Goal: Task Accomplishment & Management: Use online tool/utility

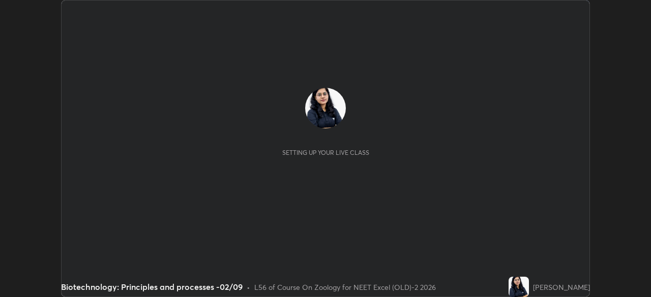
scroll to position [297, 650]
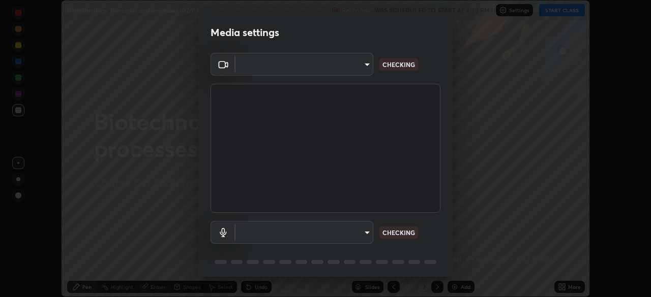
click at [358, 70] on body "Erase all Biotechnology: Principles and processes -02/09 Recording WAS SCHEDULE…" at bounding box center [325, 148] width 651 height 297
click at [356, 69] on div at bounding box center [325, 148] width 651 height 297
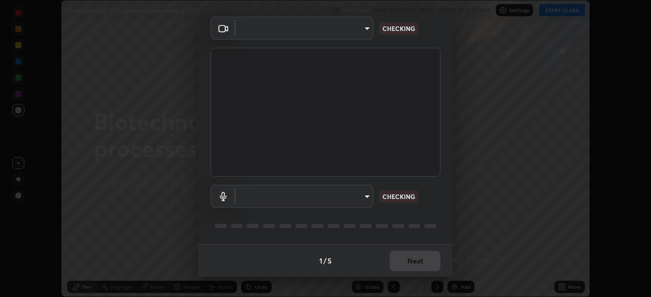
type input "0e50365916b658242f783ed4648cb329f585d10cba28352488c27cd343db3185"
type input "default"
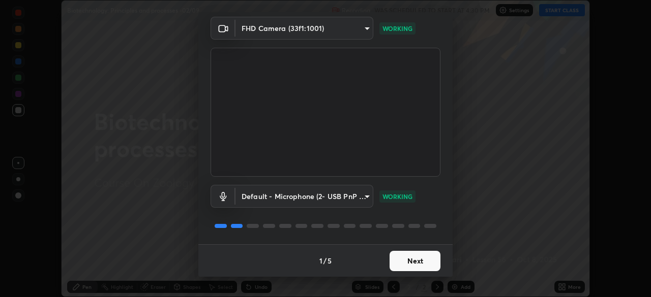
click at [412, 265] on button "Next" at bounding box center [414, 261] width 51 height 20
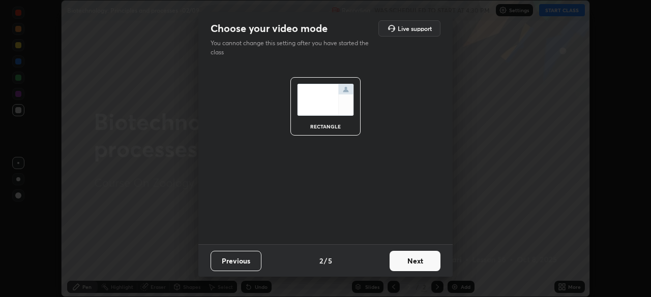
scroll to position [0, 0]
click at [415, 266] on button "Next" at bounding box center [414, 261] width 51 height 20
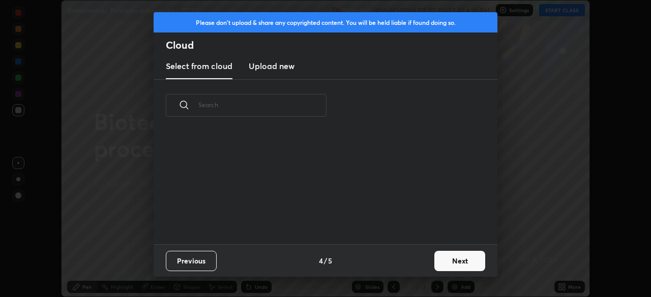
click at [435, 267] on button "Next" at bounding box center [459, 261] width 51 height 20
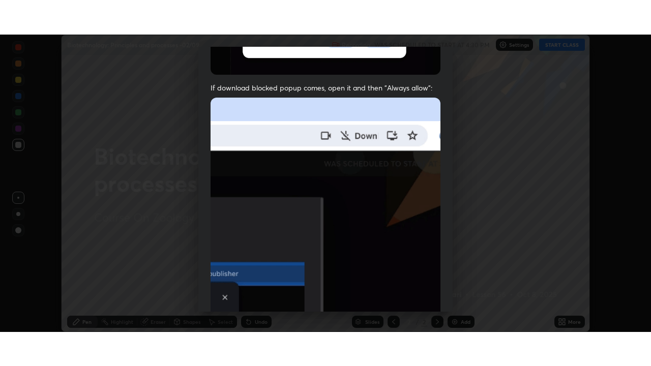
scroll to position [243, 0]
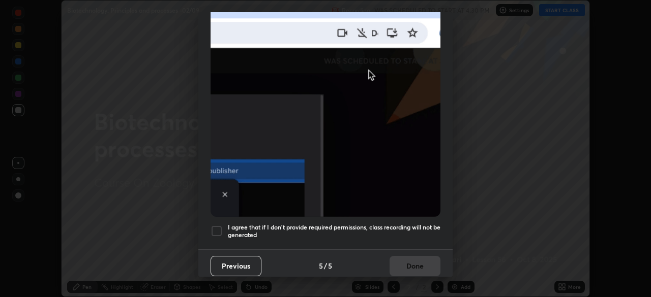
click at [220, 228] on div at bounding box center [216, 231] width 12 height 12
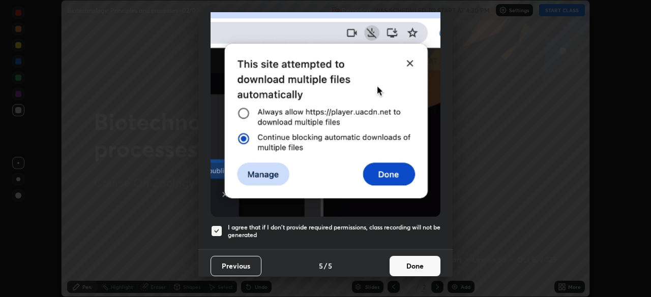
click at [405, 266] on button "Done" at bounding box center [414, 266] width 51 height 20
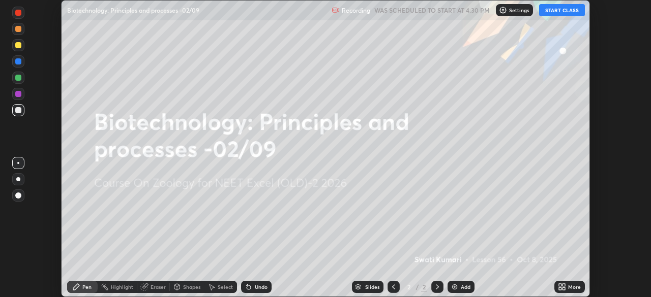
click at [564, 289] on icon at bounding box center [563, 289] width 3 height 3
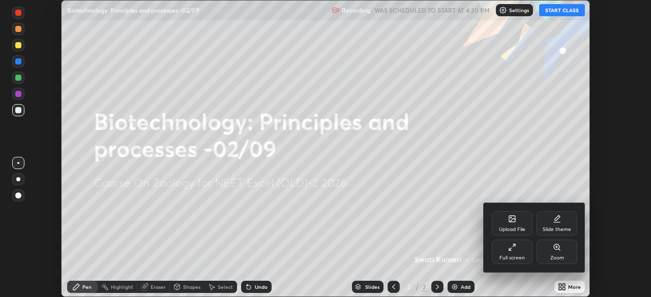
click at [503, 260] on div "Full screen" at bounding box center [511, 258] width 25 height 5
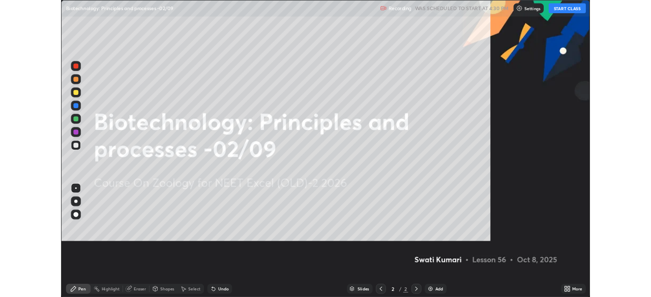
scroll to position [366, 651]
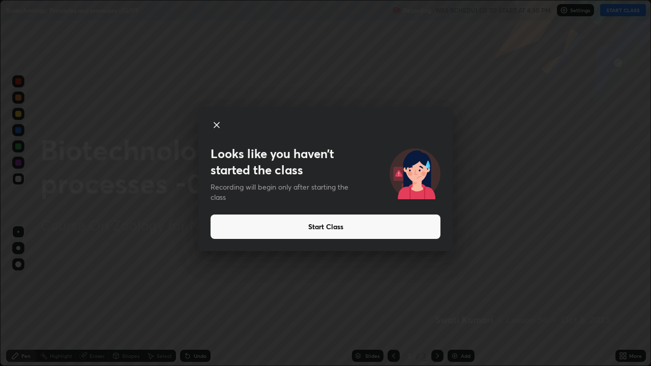
click at [314, 228] on button "Start Class" at bounding box center [325, 226] width 230 height 24
click at [309, 227] on button "Start Class" at bounding box center [325, 226] width 230 height 24
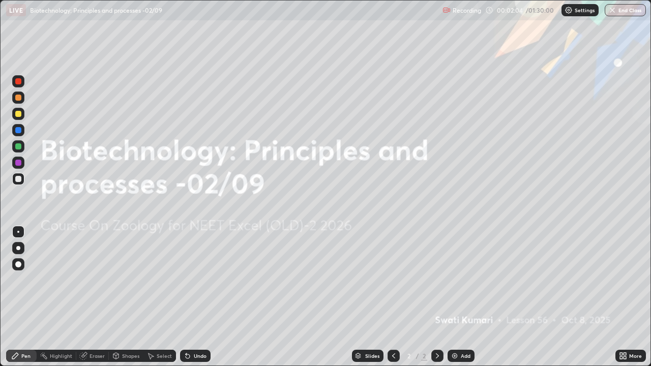
click at [624, 297] on icon at bounding box center [624, 354] width 3 height 3
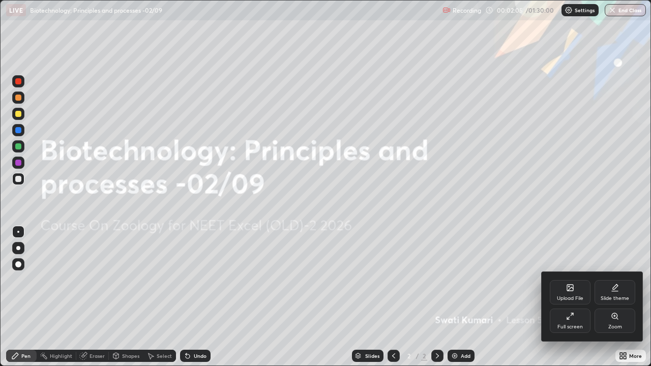
click at [570, 297] on div "Full screen" at bounding box center [569, 321] width 41 height 24
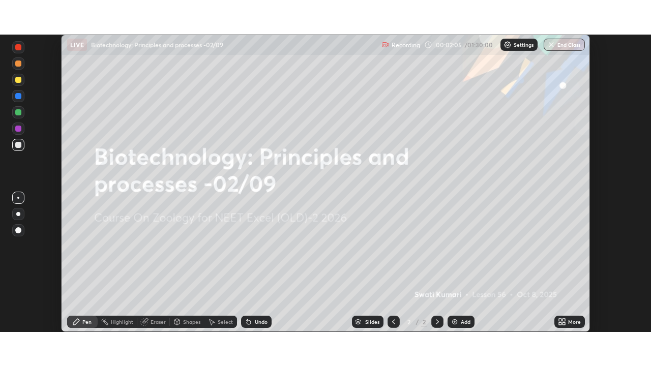
scroll to position [50529, 50176]
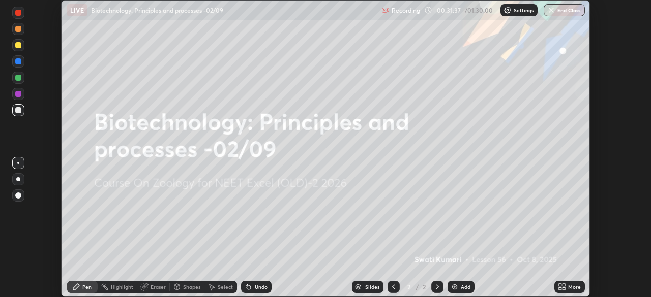
click at [567, 286] on div "More" at bounding box center [569, 287] width 30 height 12
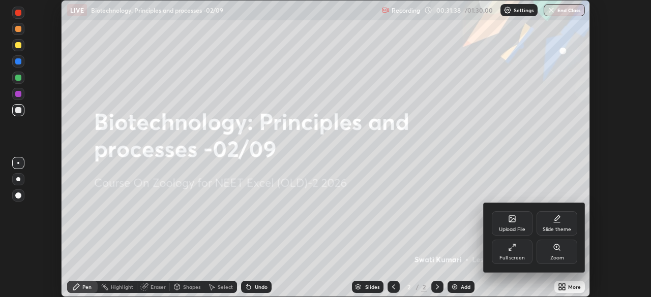
click at [521, 253] on div "Full screen" at bounding box center [511, 252] width 41 height 24
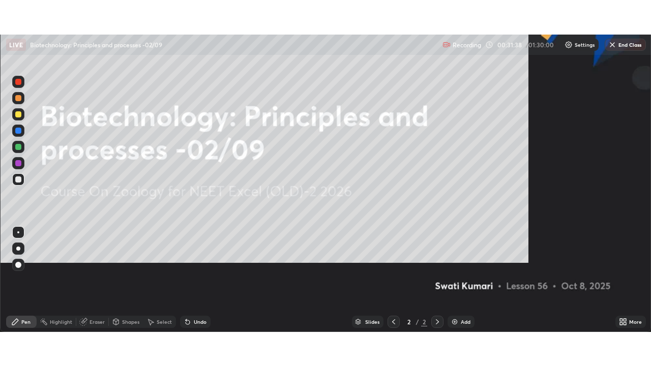
scroll to position [366, 651]
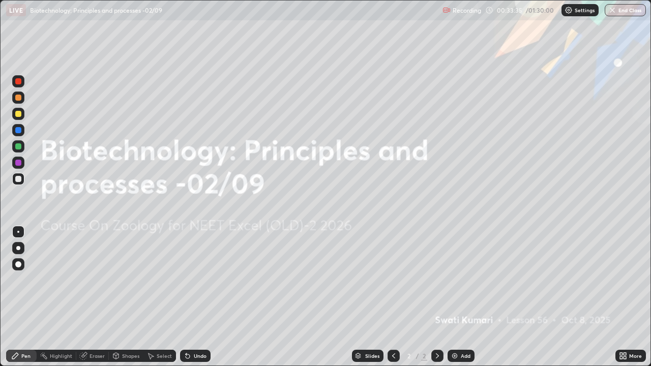
click at [460, 297] on div "Add" at bounding box center [465, 355] width 10 height 5
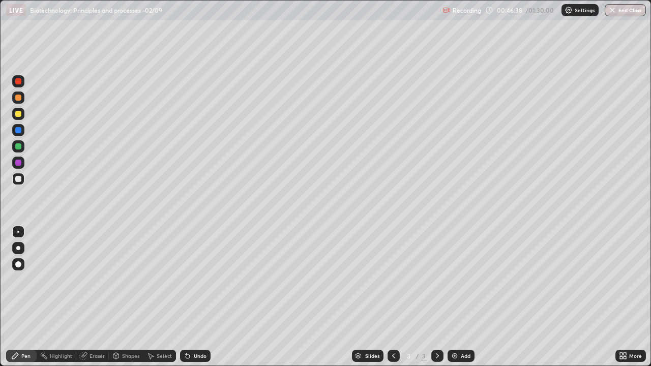
click at [17, 146] on div at bounding box center [18, 146] width 6 height 6
click at [187, 297] on icon at bounding box center [188, 356] width 4 height 4
click at [188, 297] on icon at bounding box center [188, 356] width 4 height 4
click at [18, 248] on div at bounding box center [18, 248] width 4 height 4
click at [132, 297] on div "Shapes" at bounding box center [130, 355] width 17 height 5
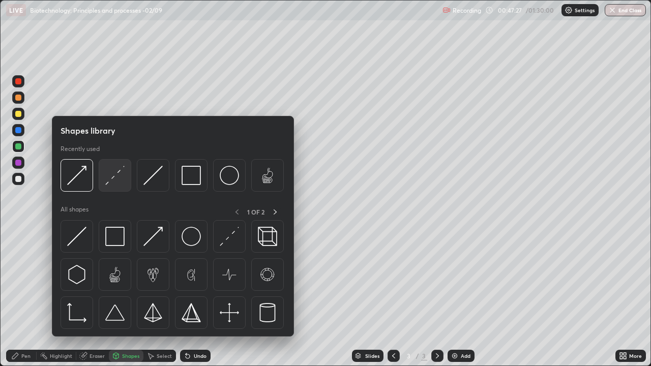
click at [117, 185] on div at bounding box center [115, 175] width 33 height 33
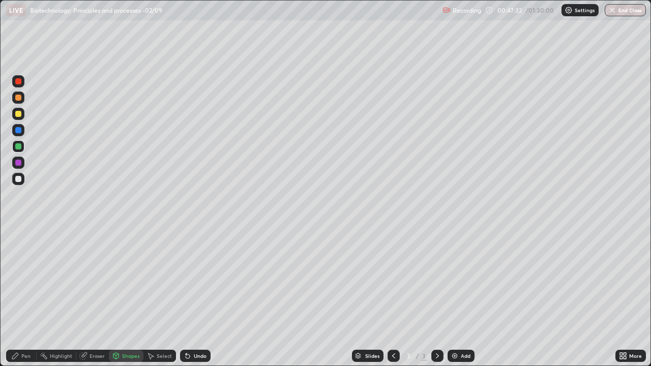
click at [26, 297] on div "Pen" at bounding box center [25, 355] width 9 height 5
click at [18, 182] on div at bounding box center [18, 179] width 12 height 12
click at [18, 113] on div at bounding box center [18, 114] width 6 height 6
click at [20, 178] on div at bounding box center [18, 179] width 6 height 6
click at [195, 297] on div "Undo" at bounding box center [200, 355] width 13 height 5
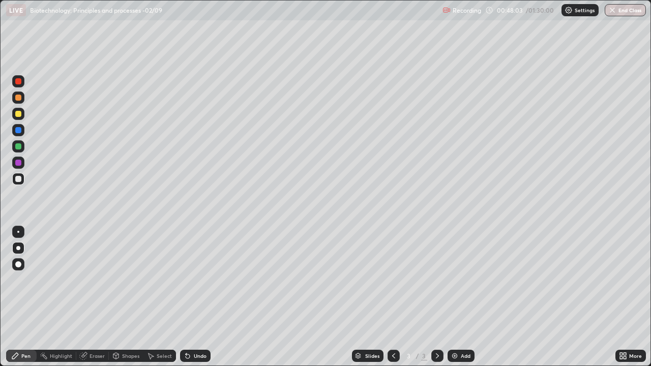
click at [196, 297] on div "Undo" at bounding box center [200, 355] width 13 height 5
click at [20, 145] on div at bounding box center [18, 146] width 6 height 6
click at [18, 163] on div at bounding box center [18, 163] width 6 height 6
click at [18, 150] on div at bounding box center [18, 146] width 12 height 12
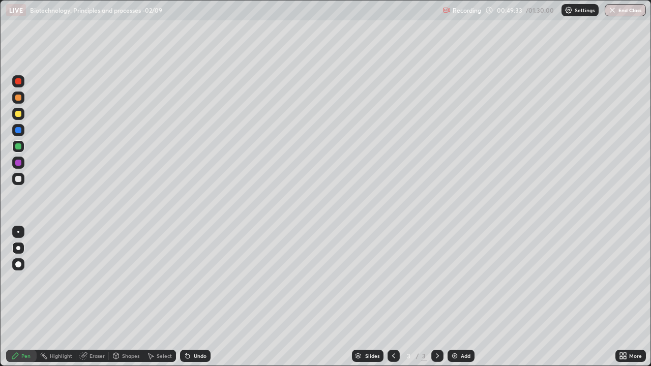
click at [19, 179] on div at bounding box center [18, 179] width 6 height 6
click at [200, 297] on div "Undo" at bounding box center [195, 356] width 30 height 12
click at [198, 297] on div "Undo" at bounding box center [200, 355] width 13 height 5
click at [197, 297] on div "Undo" at bounding box center [200, 355] width 13 height 5
click at [201, 297] on div "Undo" at bounding box center [200, 355] width 13 height 5
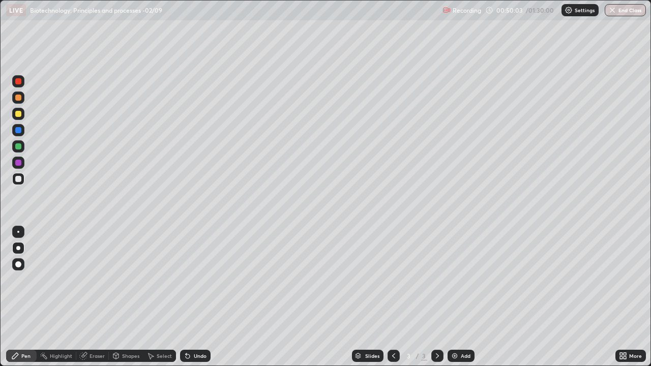
click at [199, 297] on div "Undo" at bounding box center [200, 355] width 13 height 5
click at [198, 297] on div "Undo" at bounding box center [200, 355] width 13 height 5
click at [196, 297] on div "Undo" at bounding box center [200, 355] width 13 height 5
click at [198, 297] on div "Undo" at bounding box center [195, 356] width 30 height 12
click at [196, 297] on div "Undo" at bounding box center [195, 356] width 30 height 12
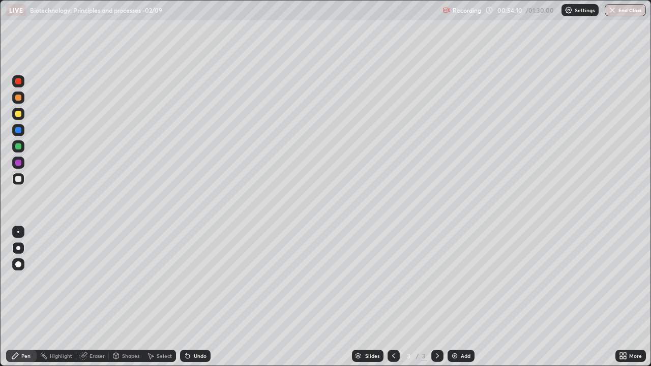
click at [457, 297] on img at bounding box center [454, 356] width 8 height 8
click at [392, 297] on icon at bounding box center [393, 355] width 3 height 5
click at [436, 297] on icon at bounding box center [437, 356] width 8 height 8
click at [202, 297] on div "Undo" at bounding box center [200, 355] width 13 height 5
click at [198, 297] on div "Undo" at bounding box center [200, 355] width 13 height 5
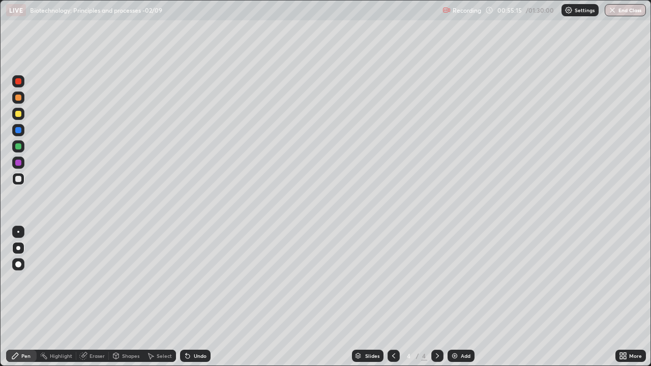
click at [200, 297] on div "Undo" at bounding box center [200, 355] width 13 height 5
click at [393, 297] on icon at bounding box center [393, 356] width 8 height 8
click at [439, 297] on div at bounding box center [437, 356] width 12 height 12
click at [18, 148] on div at bounding box center [18, 146] width 6 height 6
click at [186, 297] on icon at bounding box center [188, 356] width 4 height 4
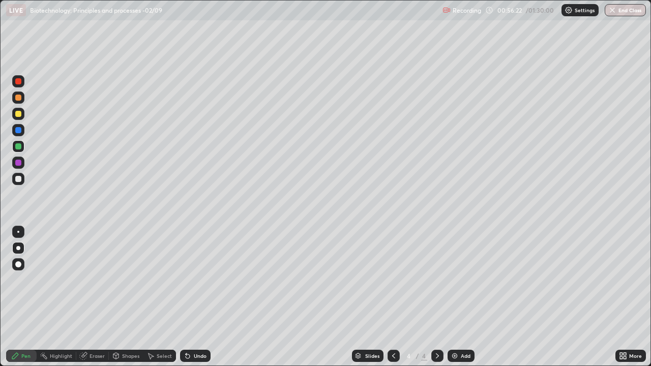
click at [202, 297] on div "Undo" at bounding box center [200, 355] width 13 height 5
click at [18, 179] on div at bounding box center [18, 179] width 6 height 6
click at [20, 161] on div at bounding box center [18, 163] width 6 height 6
click at [18, 232] on div at bounding box center [18, 232] width 2 height 2
click at [18, 118] on div at bounding box center [18, 114] width 12 height 12
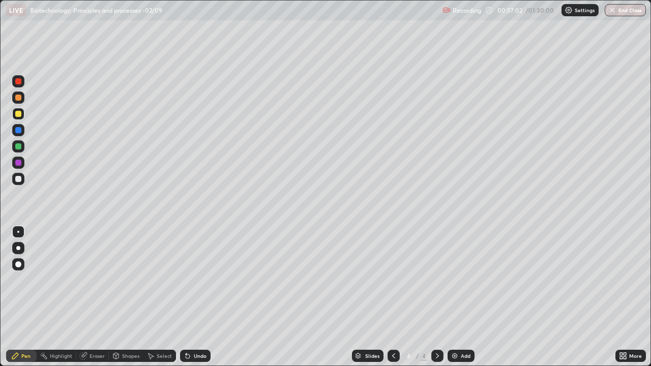
click at [196, 297] on div "Undo" at bounding box center [200, 355] width 13 height 5
click at [195, 297] on div "Undo" at bounding box center [200, 355] width 13 height 5
click at [21, 183] on div at bounding box center [18, 179] width 12 height 12
click at [194, 297] on div "Undo" at bounding box center [200, 355] width 13 height 5
click at [19, 114] on div at bounding box center [18, 114] width 6 height 6
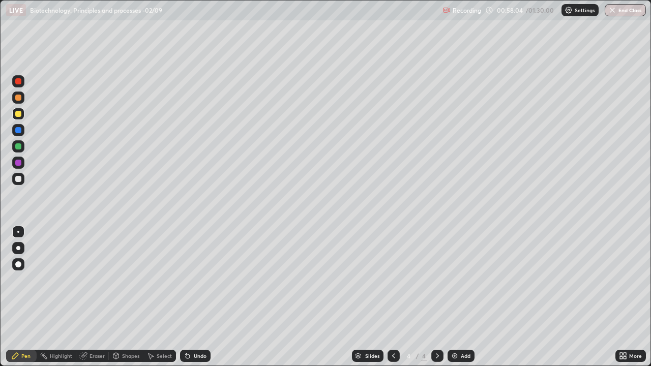
click at [194, 297] on div "Undo" at bounding box center [200, 355] width 13 height 5
click at [202, 297] on div "Undo" at bounding box center [200, 355] width 13 height 5
click at [582, 297] on div "Slides 4 / 4 Add" at bounding box center [412, 356] width 405 height 20
click at [460, 297] on div "Add" at bounding box center [465, 355] width 10 height 5
click at [21, 180] on div at bounding box center [18, 179] width 6 height 6
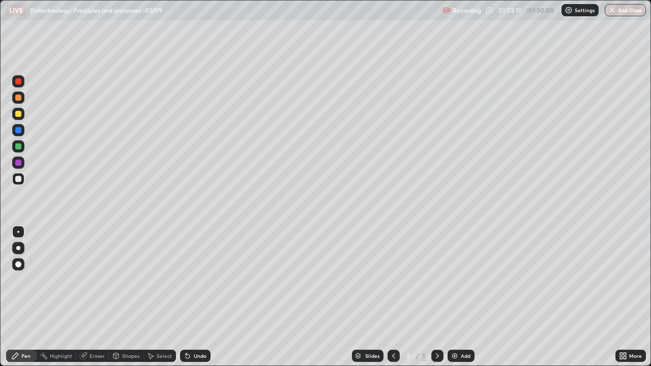
click at [18, 248] on div at bounding box center [18, 248] width 4 height 4
click at [18, 148] on div at bounding box center [18, 146] width 6 height 6
click at [20, 132] on div at bounding box center [18, 130] width 6 height 6
click at [129, 297] on div "Shapes" at bounding box center [130, 355] width 17 height 5
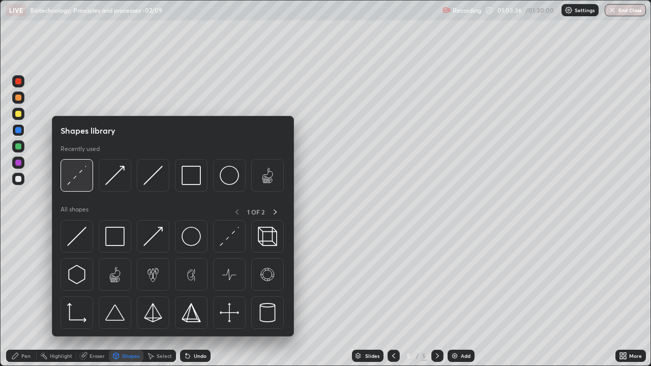
click at [84, 185] on img at bounding box center [76, 175] width 19 height 19
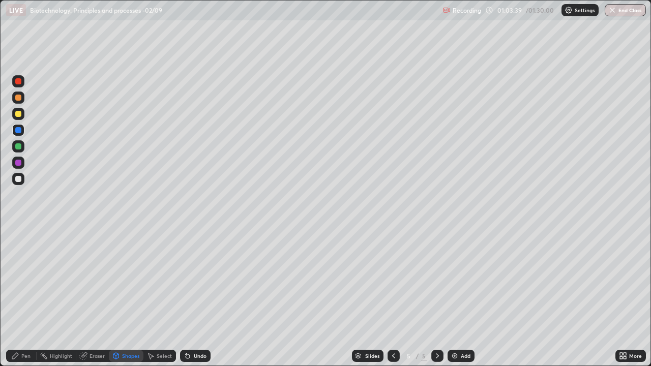
click at [28, 297] on div "Pen" at bounding box center [25, 355] width 9 height 5
click at [18, 165] on div at bounding box center [18, 163] width 6 height 6
click at [199, 297] on div "Undo" at bounding box center [200, 355] width 13 height 5
click at [23, 236] on div at bounding box center [18, 232] width 12 height 12
click at [18, 232] on div at bounding box center [18, 232] width 2 height 2
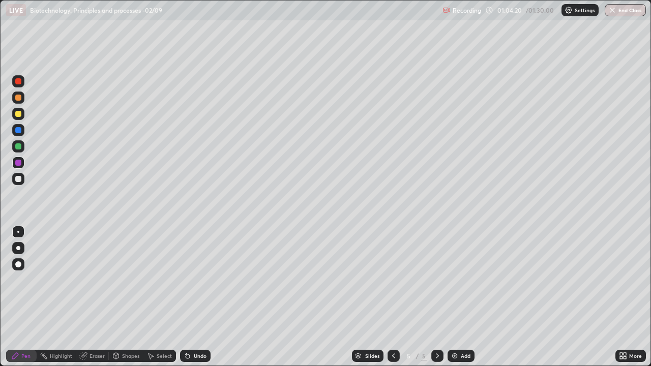
click at [188, 297] on icon at bounding box center [187, 356] width 8 height 8
click at [190, 297] on icon at bounding box center [187, 356] width 8 height 8
click at [19, 243] on div at bounding box center [18, 248] width 12 height 12
click at [18, 179] on div at bounding box center [18, 179] width 6 height 6
click at [18, 232] on div at bounding box center [18, 232] width 2 height 2
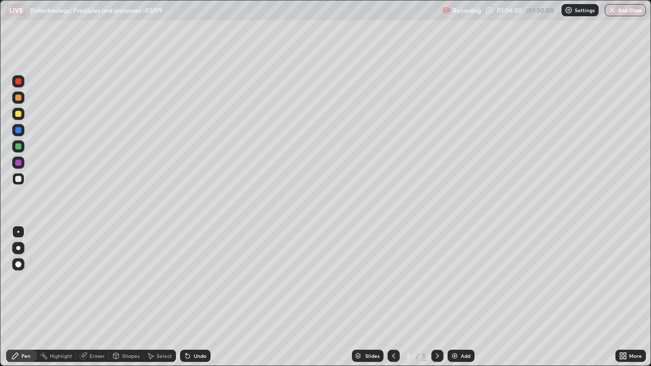
click at [17, 116] on div at bounding box center [18, 114] width 6 height 6
click at [186, 297] on icon at bounding box center [186, 353] width 1 height 1
click at [18, 179] on div at bounding box center [18, 179] width 6 height 6
click at [198, 297] on div "Undo" at bounding box center [200, 355] width 13 height 5
click at [197, 297] on div "Undo" at bounding box center [200, 355] width 13 height 5
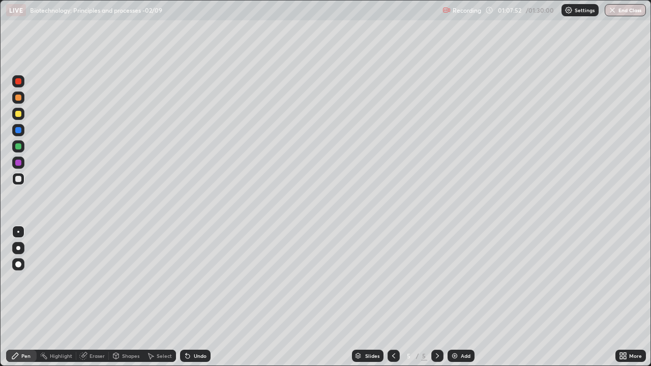
click at [197, 297] on div "Undo" at bounding box center [200, 355] width 13 height 5
click at [205, 297] on div "Undo" at bounding box center [200, 355] width 13 height 5
click at [462, 297] on div "Add" at bounding box center [465, 355] width 10 height 5
click at [18, 248] on div at bounding box center [18, 248] width 4 height 4
click at [18, 116] on div at bounding box center [18, 114] width 6 height 6
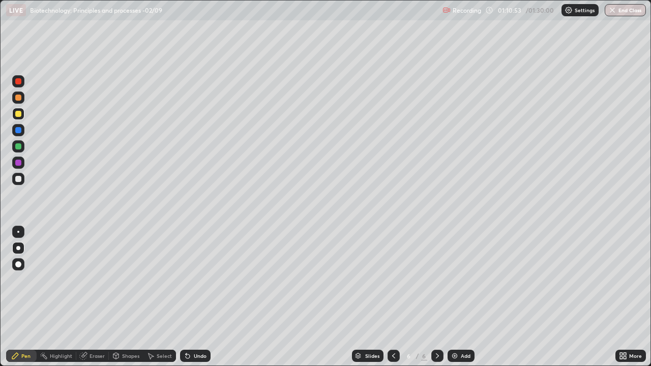
click at [195, 297] on div "Undo" at bounding box center [195, 356] width 30 height 12
click at [129, 297] on div "Shapes" at bounding box center [130, 355] width 17 height 5
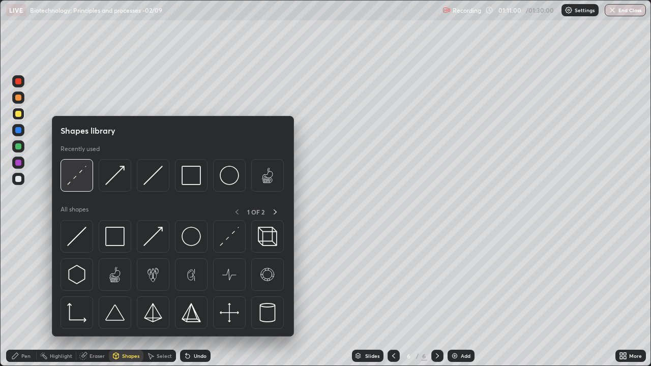
click at [88, 186] on div at bounding box center [76, 175] width 33 height 33
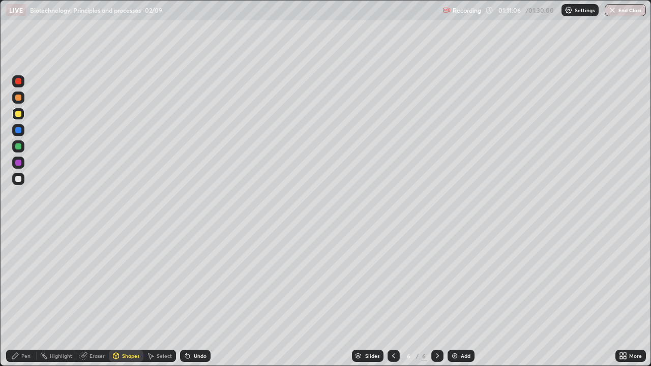
click at [25, 297] on div "Pen" at bounding box center [25, 355] width 9 height 5
click at [119, 297] on icon at bounding box center [116, 356] width 8 height 8
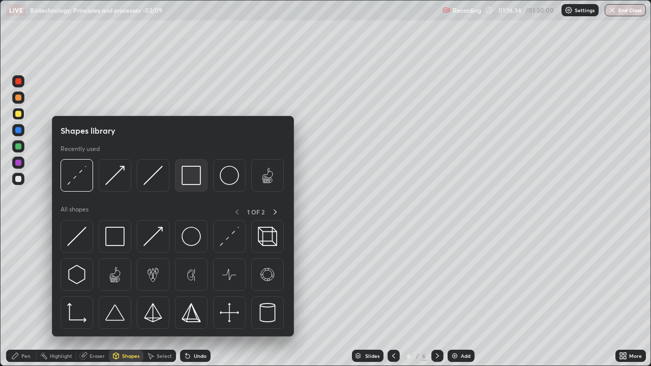
click at [194, 183] on img at bounding box center [190, 175] width 19 height 19
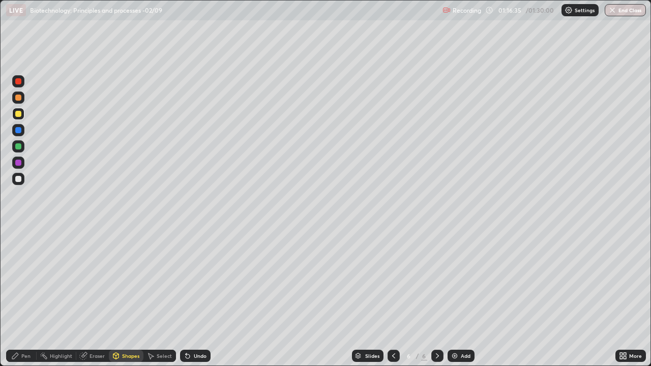
click at [22, 184] on div at bounding box center [18, 179] width 12 height 16
click at [29, 297] on div "Pen" at bounding box center [25, 355] width 9 height 5
click at [21, 145] on div at bounding box center [18, 146] width 6 height 6
click at [18, 130] on div at bounding box center [18, 130] width 6 height 6
click at [187, 297] on icon at bounding box center [188, 356] width 4 height 4
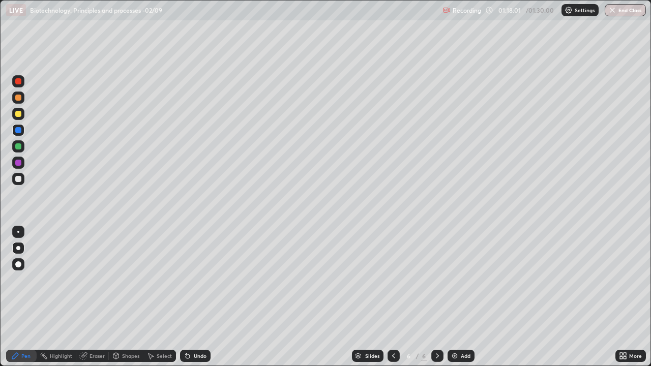
click at [186, 297] on icon at bounding box center [186, 353] width 1 height 1
click at [186, 297] on icon at bounding box center [188, 356] width 4 height 4
click at [55, 297] on div "Highlight" at bounding box center [61, 355] width 22 height 5
click at [87, 297] on div "Eraser" at bounding box center [92, 356] width 33 height 12
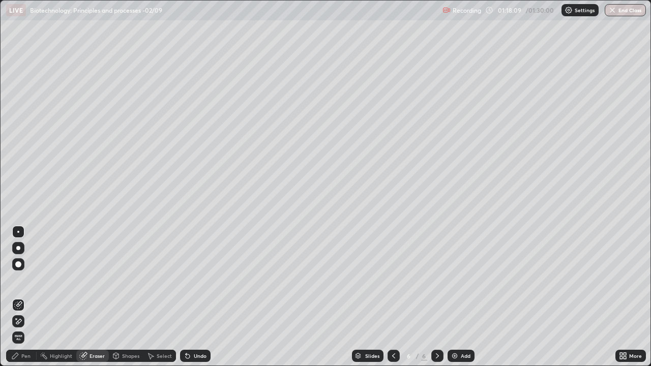
click at [29, 297] on div "Pen" at bounding box center [25, 355] width 9 height 5
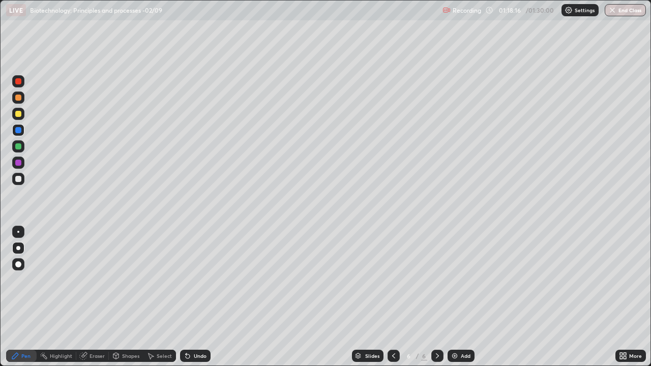
click at [628, 15] on button "End Class" at bounding box center [624, 10] width 41 height 12
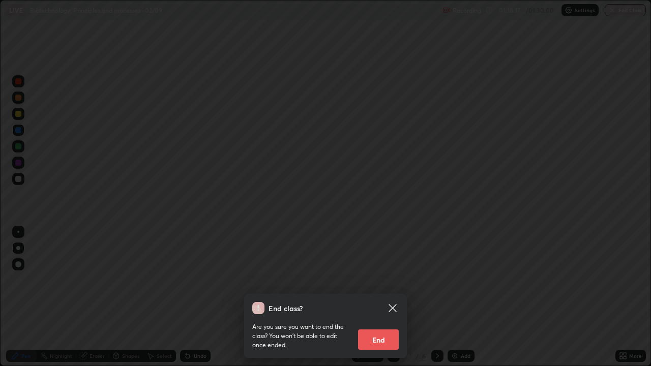
click at [384, 297] on button "End" at bounding box center [378, 339] width 41 height 20
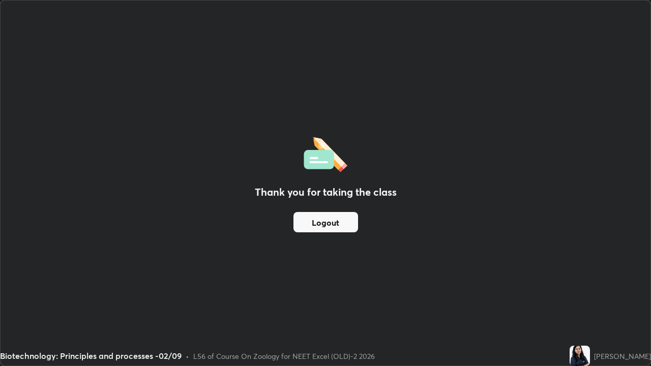
click at [333, 228] on button "Logout" at bounding box center [325, 222] width 65 height 20
